Goal: Task Accomplishment & Management: Manage account settings

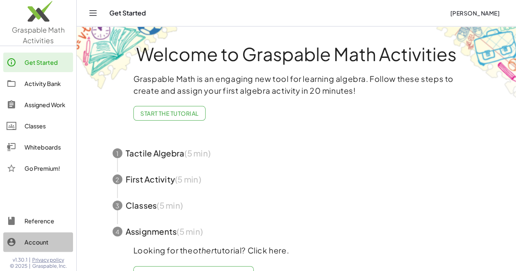
click at [10, 247] on icon at bounding box center [12, 242] width 10 height 10
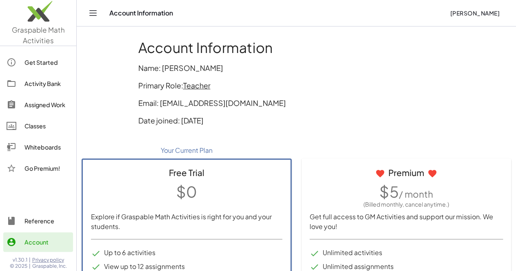
click at [33, 68] on link "Get Started" at bounding box center [38, 63] width 70 height 20
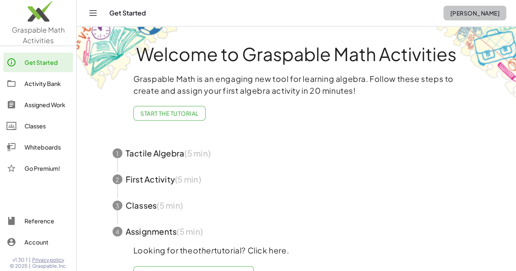
click at [465, 11] on span "[PERSON_NAME]" at bounding box center [475, 12] width 50 height 7
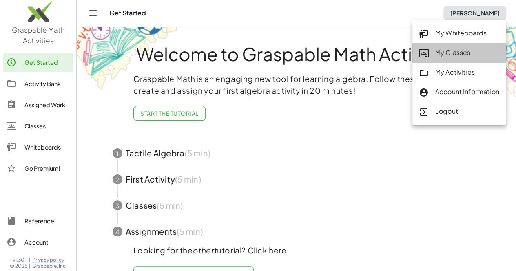
click at [438, 56] on div "My Classes" at bounding box center [459, 53] width 80 height 11
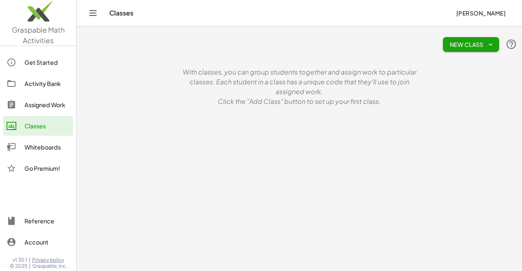
click at [458, 45] on span "New Class" at bounding box center [470, 44] width 43 height 7
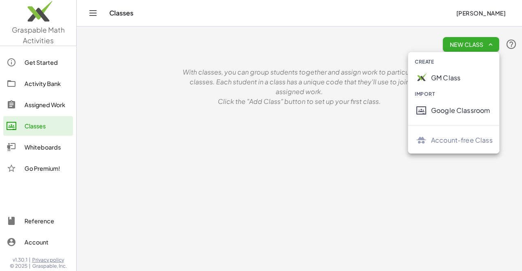
click at [440, 73] on div "GM Class" at bounding box center [462, 78] width 62 height 10
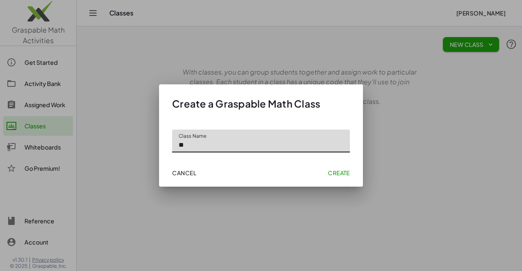
type input "*"
type input "*********"
click at [337, 170] on span "Create" at bounding box center [339, 172] width 22 height 7
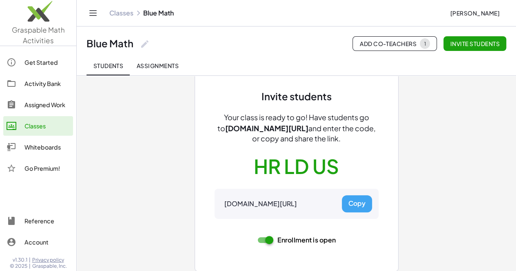
scroll to position [34, 0]
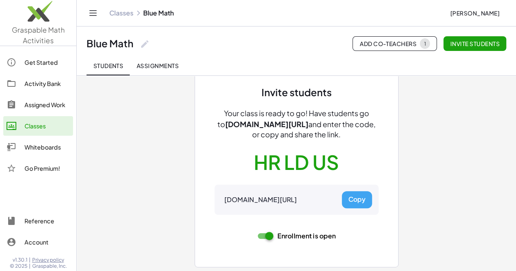
click at [123, 13] on link "Classes" at bounding box center [121, 13] width 24 height 8
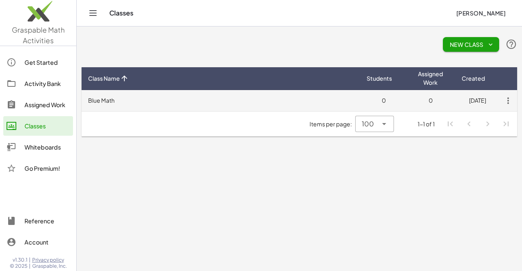
click at [409, 102] on td "0" at bounding box center [430, 100] width 47 height 21
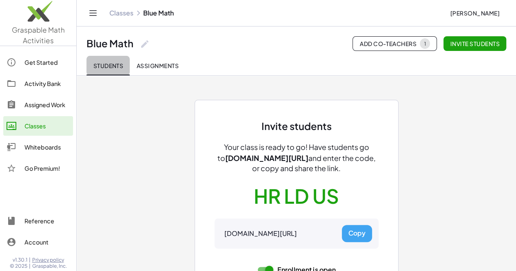
click at [106, 73] on button "Students" at bounding box center [107, 66] width 43 height 20
click at [122, 13] on link "Classes" at bounding box center [121, 13] width 24 height 8
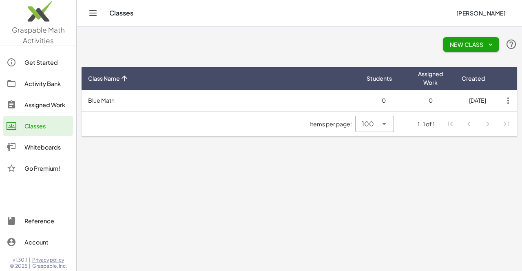
click at [455, 43] on span "New Class" at bounding box center [470, 44] width 43 height 7
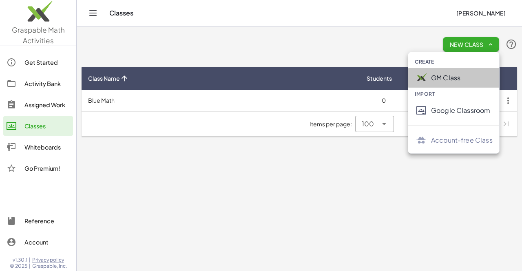
click at [439, 80] on div "GM Class" at bounding box center [462, 78] width 62 height 10
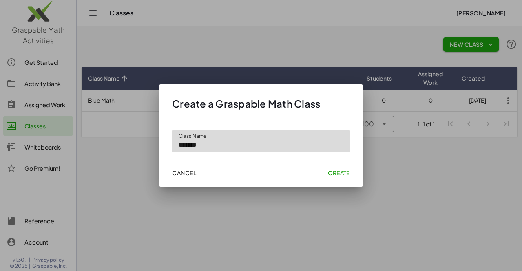
type input "*******"
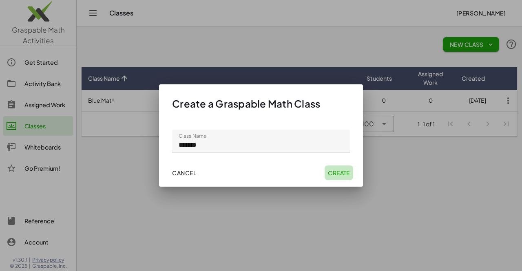
click at [334, 172] on span "Create" at bounding box center [339, 172] width 22 height 7
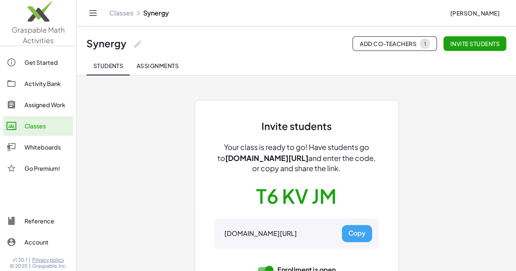
click at [124, 13] on link "Classes" at bounding box center [121, 13] width 24 height 8
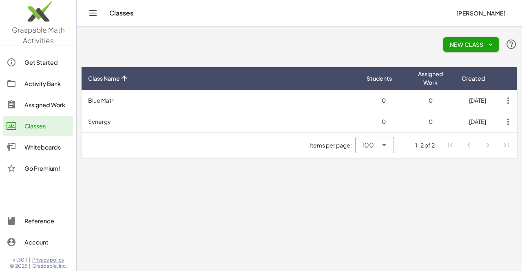
click at [469, 48] on span "New Class" at bounding box center [470, 44] width 43 height 7
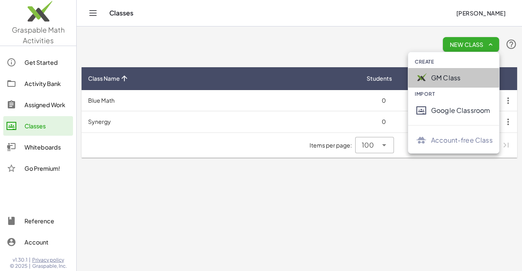
click at [451, 74] on div "GM Class" at bounding box center [462, 78] width 62 height 10
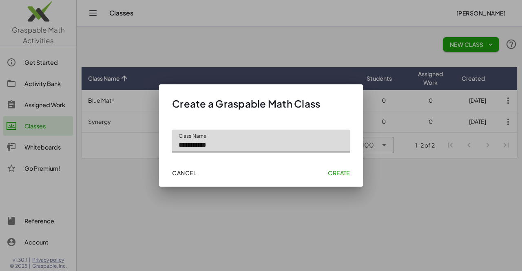
type input "**********"
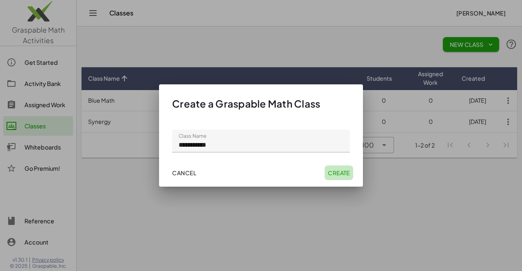
click at [334, 173] on span "Create" at bounding box center [339, 172] width 22 height 7
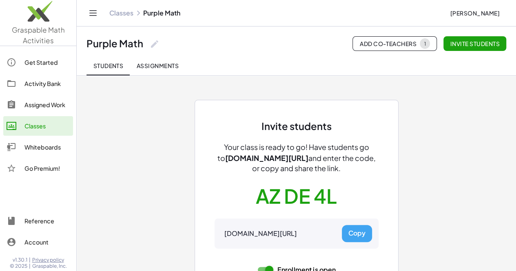
click at [95, 15] on icon "Toggle navigation" at bounding box center [93, 13] width 7 height 5
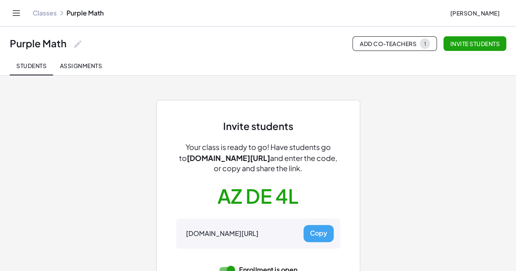
click at [44, 13] on link "Classes" at bounding box center [45, 13] width 24 height 8
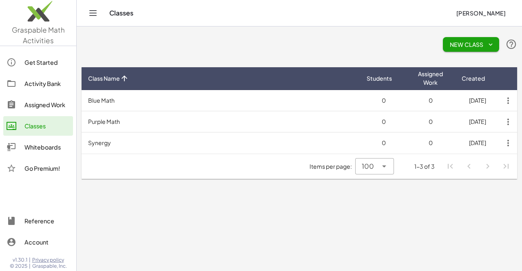
click at [471, 43] on span "New Class" at bounding box center [470, 44] width 43 height 7
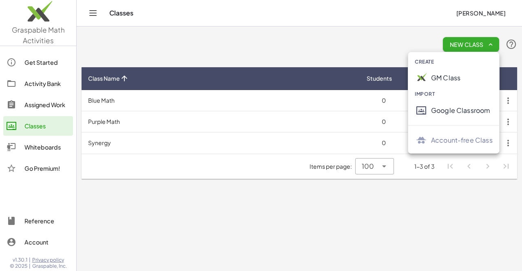
click at [437, 77] on div "GM Class" at bounding box center [462, 78] width 62 height 10
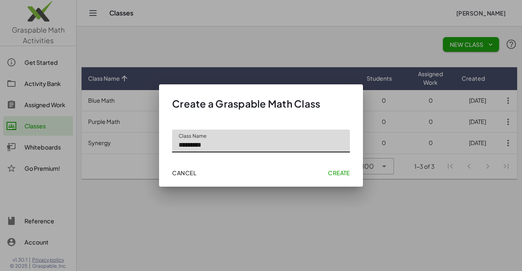
type input "*********"
click at [334, 176] on span "Create" at bounding box center [339, 172] width 22 height 7
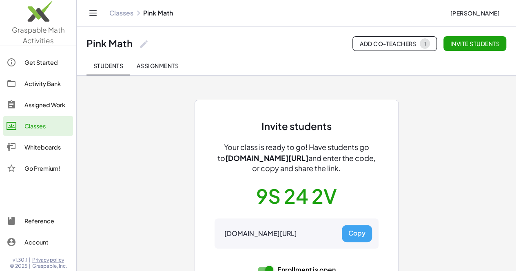
click at [122, 13] on link "Classes" at bounding box center [121, 13] width 24 height 8
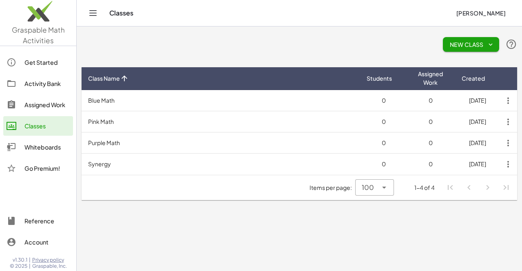
click at [449, 44] on span "New Class" at bounding box center [470, 44] width 43 height 7
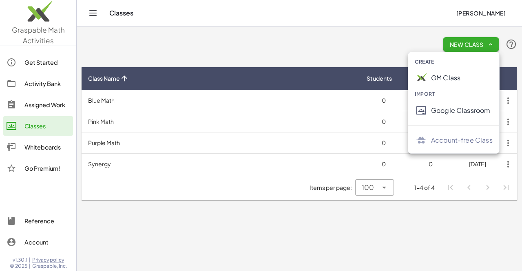
click at [448, 74] on div "GM Class" at bounding box center [462, 78] width 62 height 10
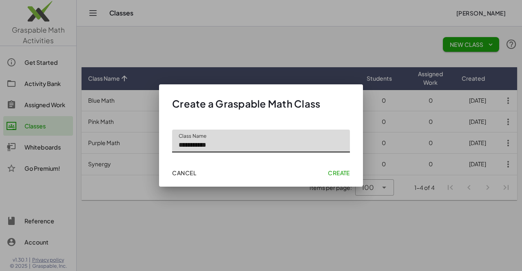
type input "**********"
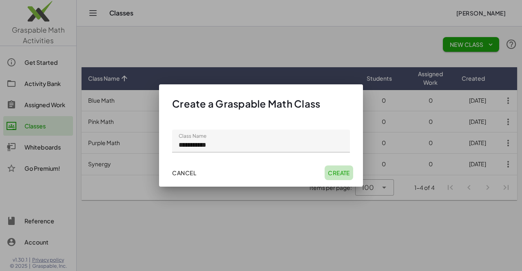
click at [340, 172] on span "Create" at bounding box center [339, 172] width 22 height 7
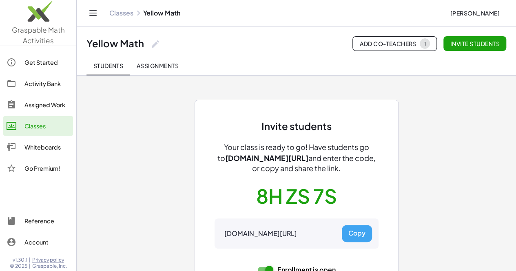
click at [114, 16] on link "Classes" at bounding box center [121, 13] width 24 height 8
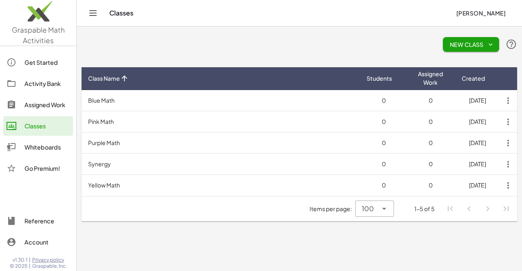
click at [457, 45] on span "New Class" at bounding box center [470, 44] width 43 height 7
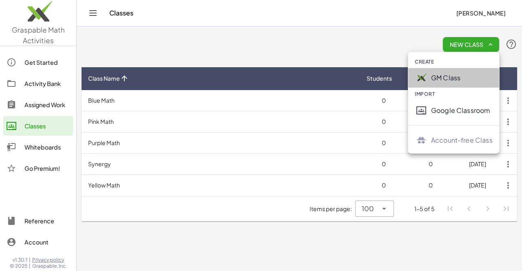
click at [427, 79] on div at bounding box center [423, 77] width 16 height 13
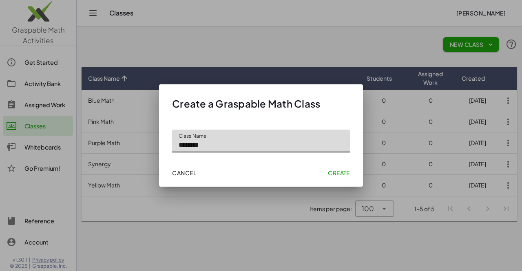
type input "********"
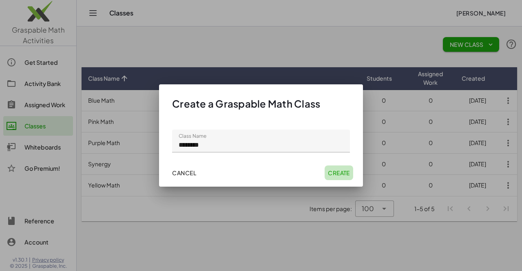
click at [340, 173] on span "Create" at bounding box center [339, 172] width 22 height 7
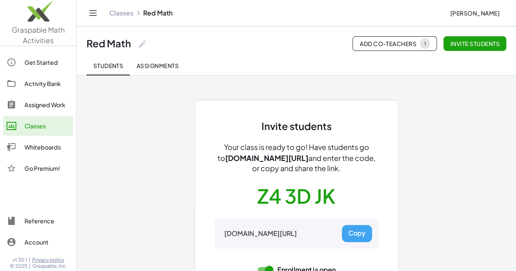
click at [117, 13] on link "Classes" at bounding box center [121, 13] width 24 height 8
